Goal: Find specific page/section: Locate a particular part of the current website

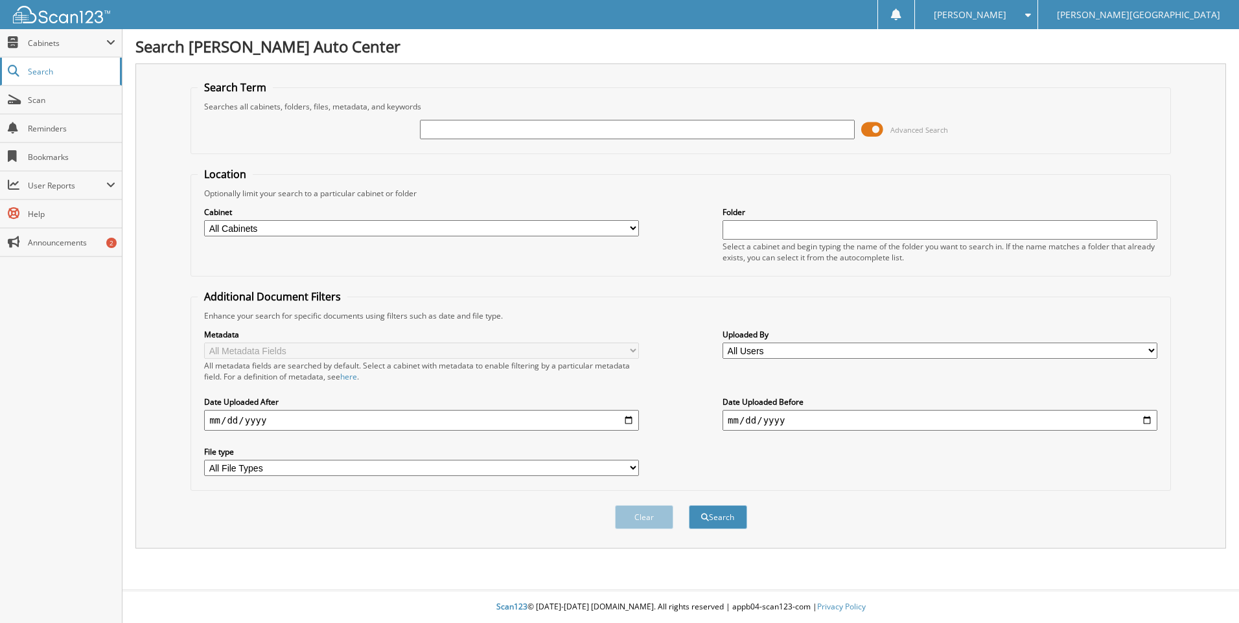
click at [45, 70] on span "Search" at bounding box center [71, 71] width 86 height 11
click at [498, 131] on input "text" at bounding box center [637, 129] width 435 height 19
type input "79802"
click at [689, 505] on button "Search" at bounding box center [718, 517] width 58 height 24
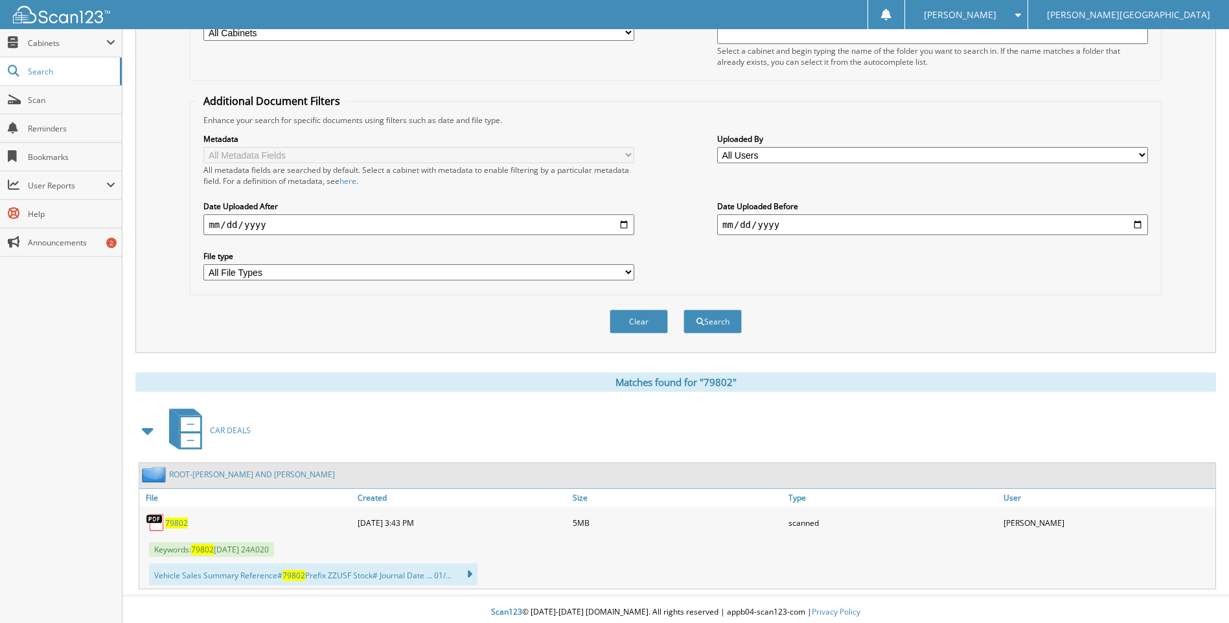
scroll to position [201, 0]
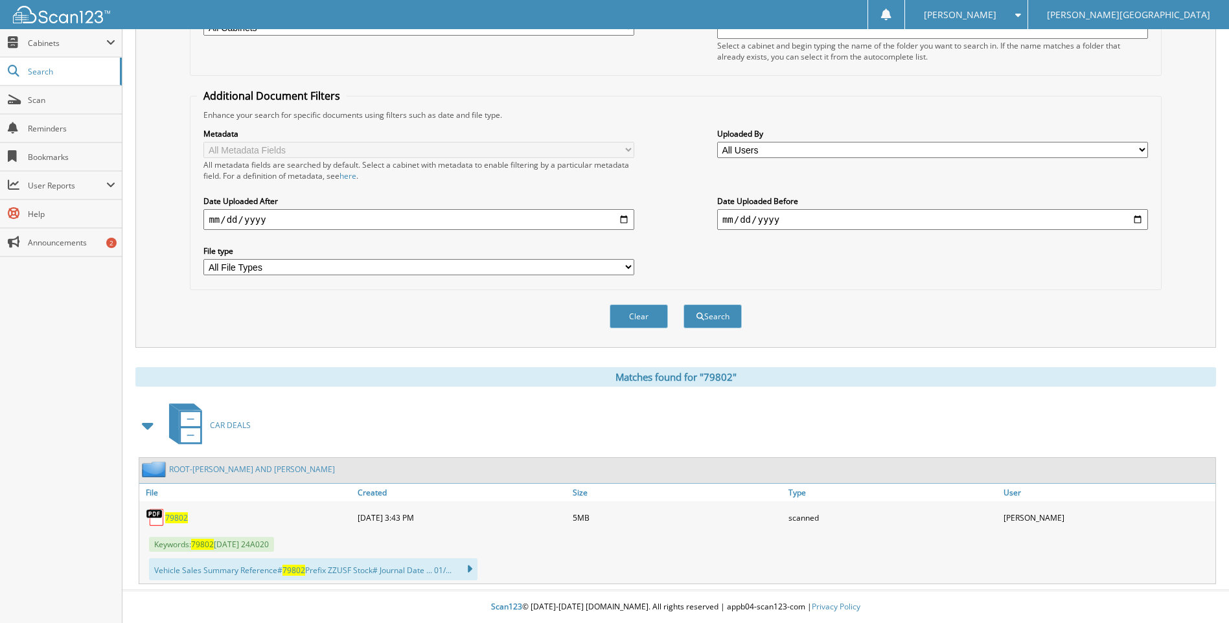
click at [179, 518] on span "79802" at bounding box center [176, 517] width 23 height 11
